Goal: Navigation & Orientation: Find specific page/section

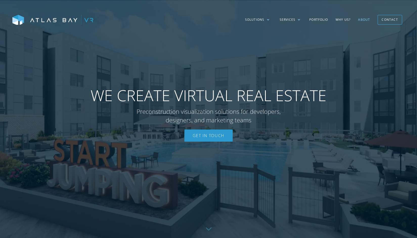
click at [363, 23] on link "About" at bounding box center [364, 19] width 19 height 15
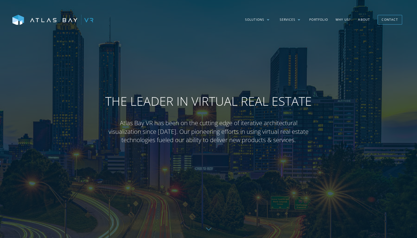
click at [364, 19] on link "About" at bounding box center [364, 19] width 19 height 15
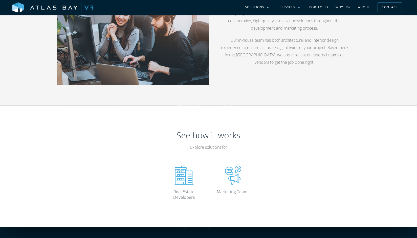
scroll to position [858, 0]
